Goal: Find contact information: Find contact information

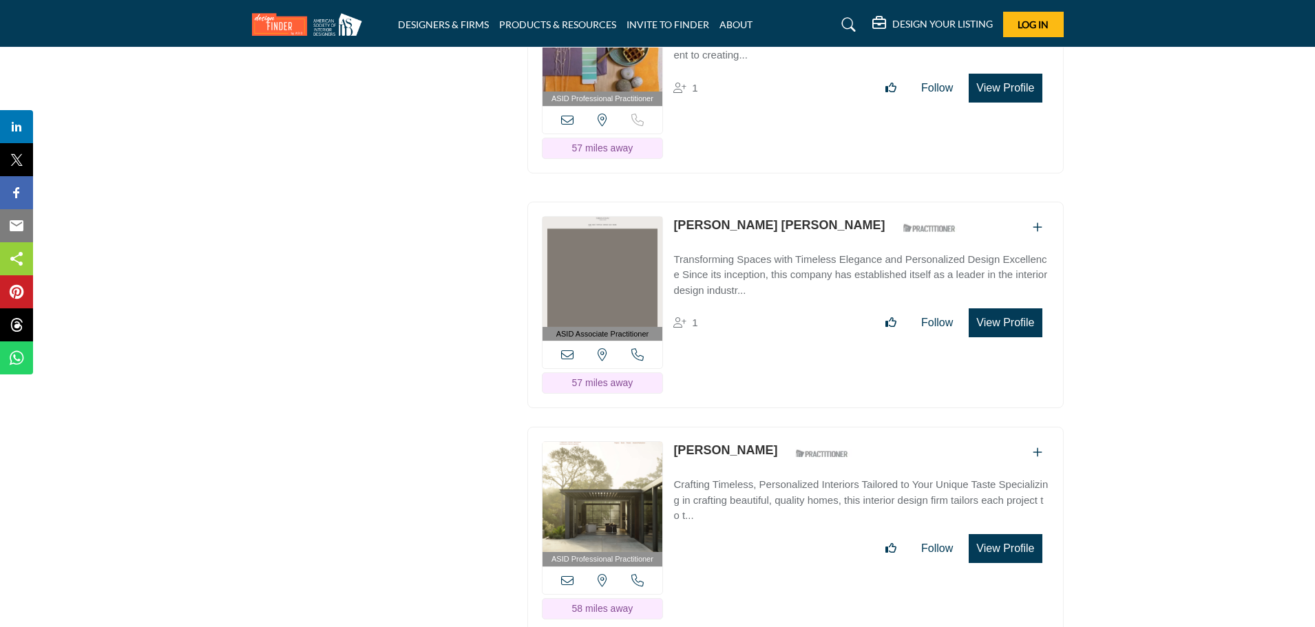
drag, startPoint x: 669, startPoint y: 373, endPoint x: 762, endPoint y: 371, distance: 93.0
click at [762, 427] on div "ASID Professional Practitioner ASID Professional Practitioners have successfull…" at bounding box center [795, 530] width 536 height 207
copy link "[PERSON_NAME]"
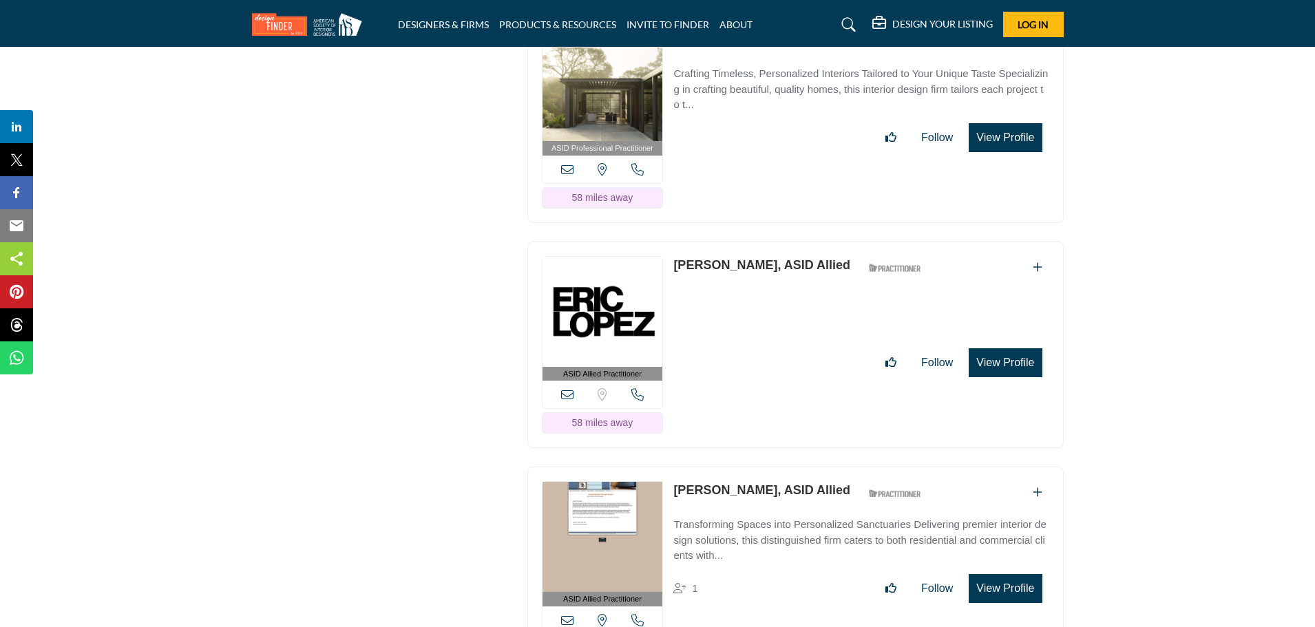
scroll to position [14878, 0]
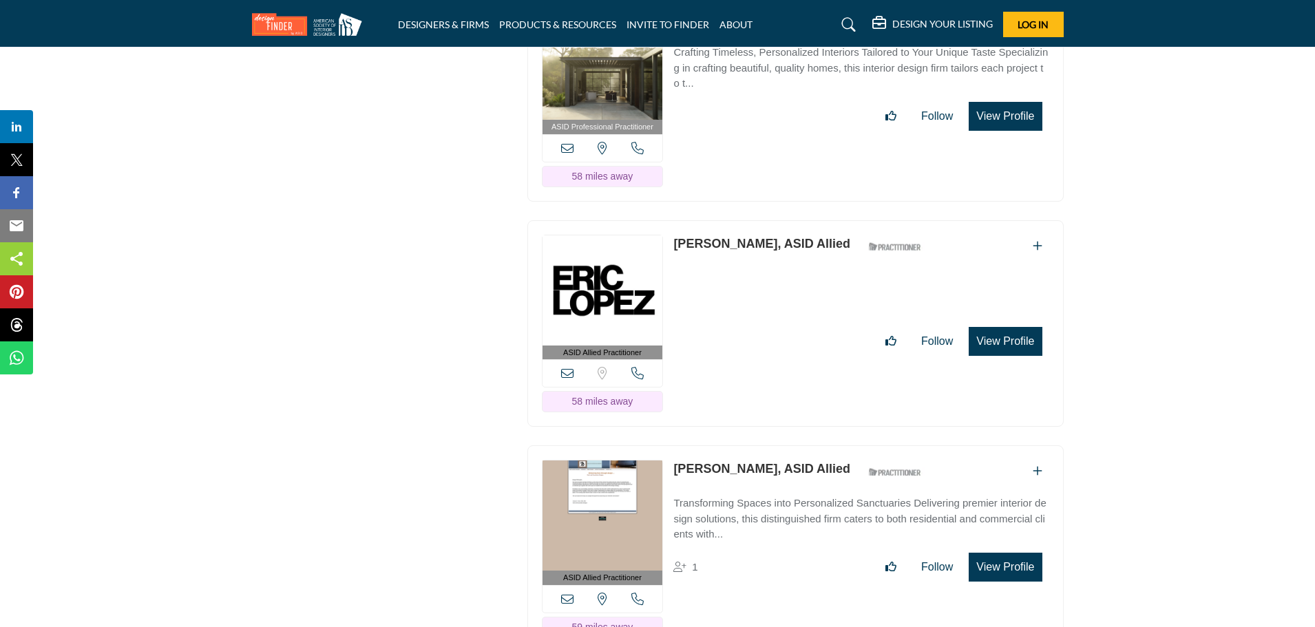
drag, startPoint x: 671, startPoint y: 164, endPoint x: 735, endPoint y: 166, distance: 64.8
click at [735, 220] on div "ASID Allied Practitioner ASID Allied Practitioners have successfully completed …" at bounding box center [795, 323] width 536 height 207
copy link "[PERSON_NAME]"
drag, startPoint x: 673, startPoint y: 388, endPoint x: 744, endPoint y: 390, distance: 71.6
click at [744, 445] on div "ASID Allied Practitioner ASID Allied Practitioners have successfully completed …" at bounding box center [795, 548] width 536 height 207
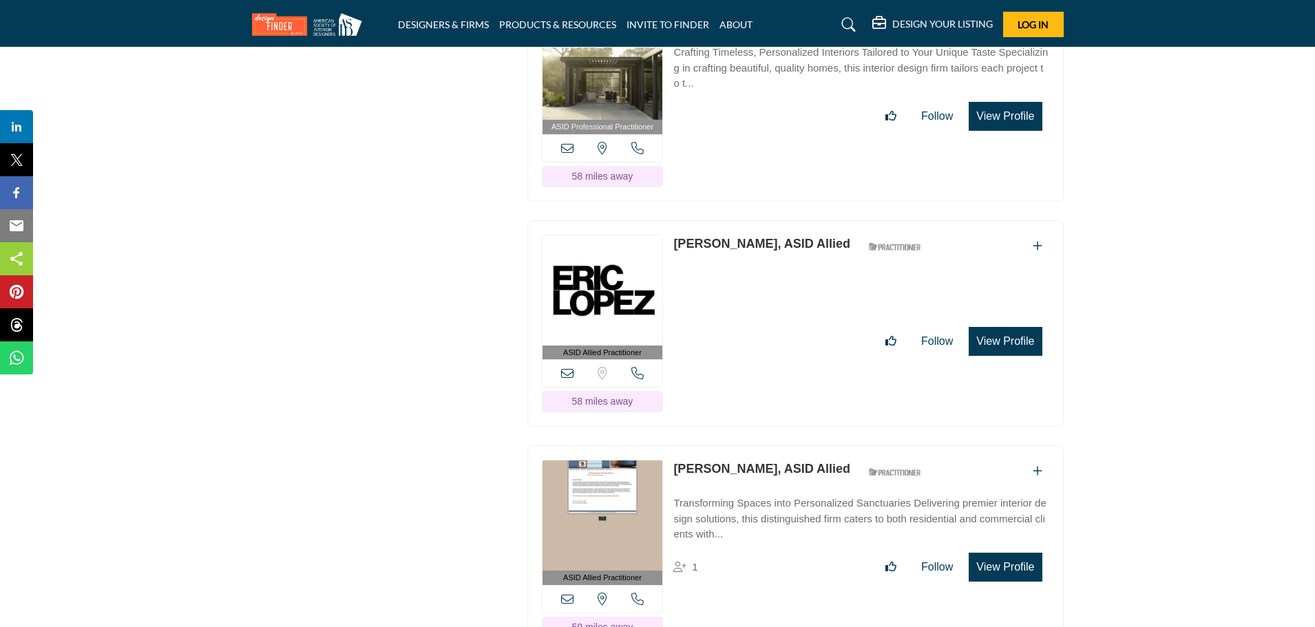
copy link "[PERSON_NAME]"
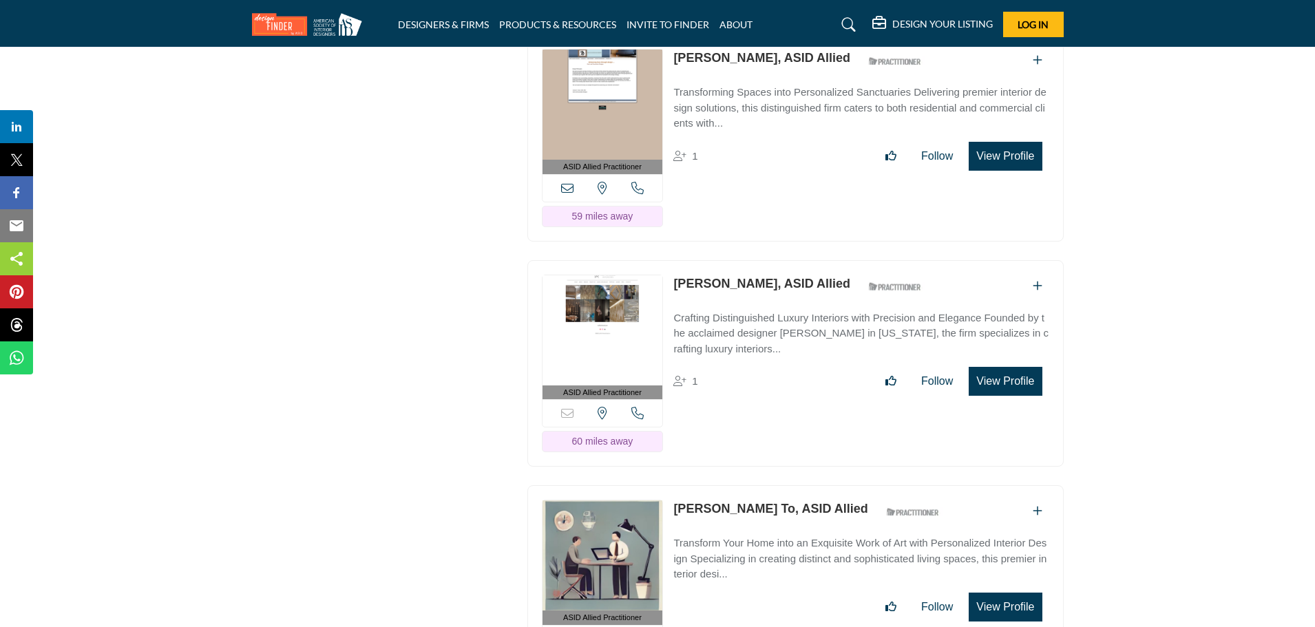
scroll to position [15310, 0]
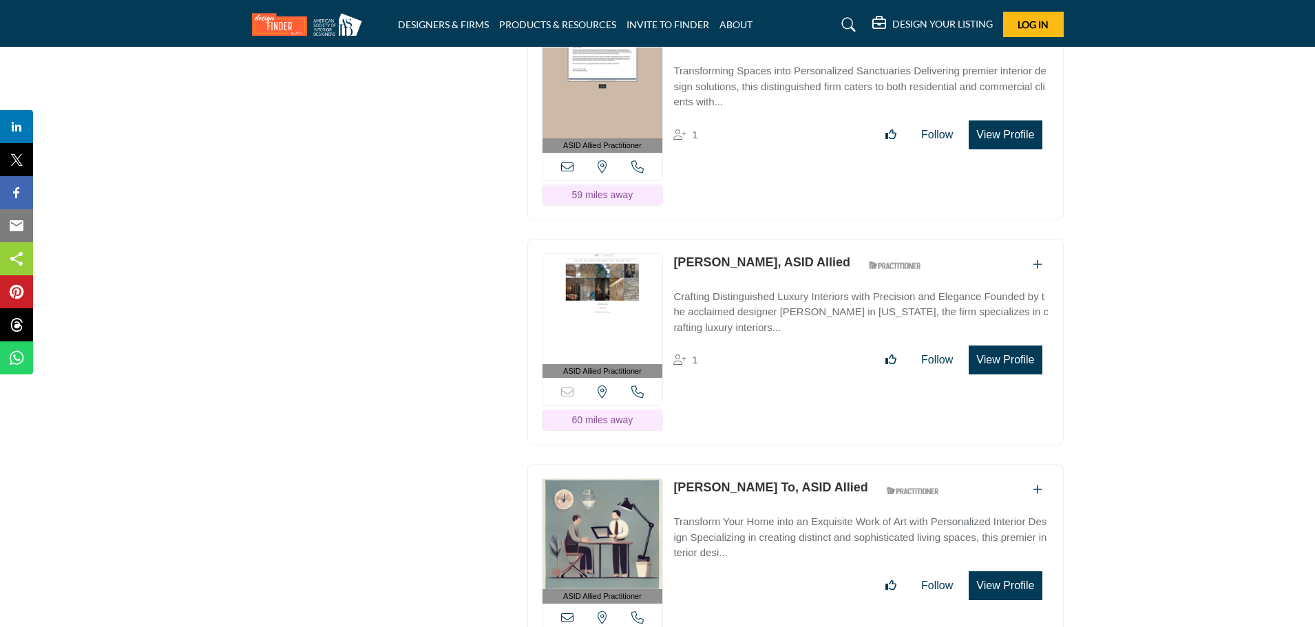
drag, startPoint x: 669, startPoint y: 178, endPoint x: 769, endPoint y: 182, distance: 99.9
click at [769, 239] on div "ASID Allied Practitioner ASID Allied Practitioners have successfully completed …" at bounding box center [795, 342] width 536 height 207
copy link "[PERSON_NAME]"
